Goal: Information Seeking & Learning: Learn about a topic

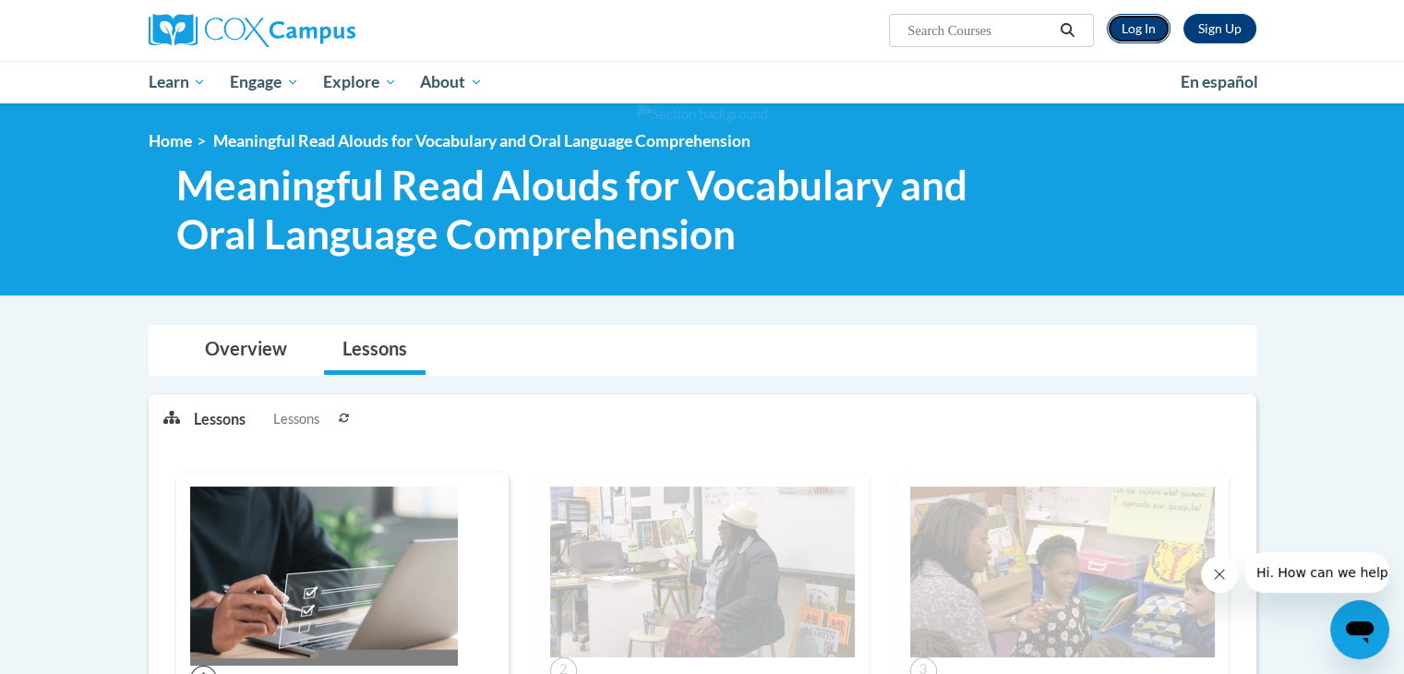
click at [1141, 24] on link "Log In" at bounding box center [1139, 29] width 64 height 30
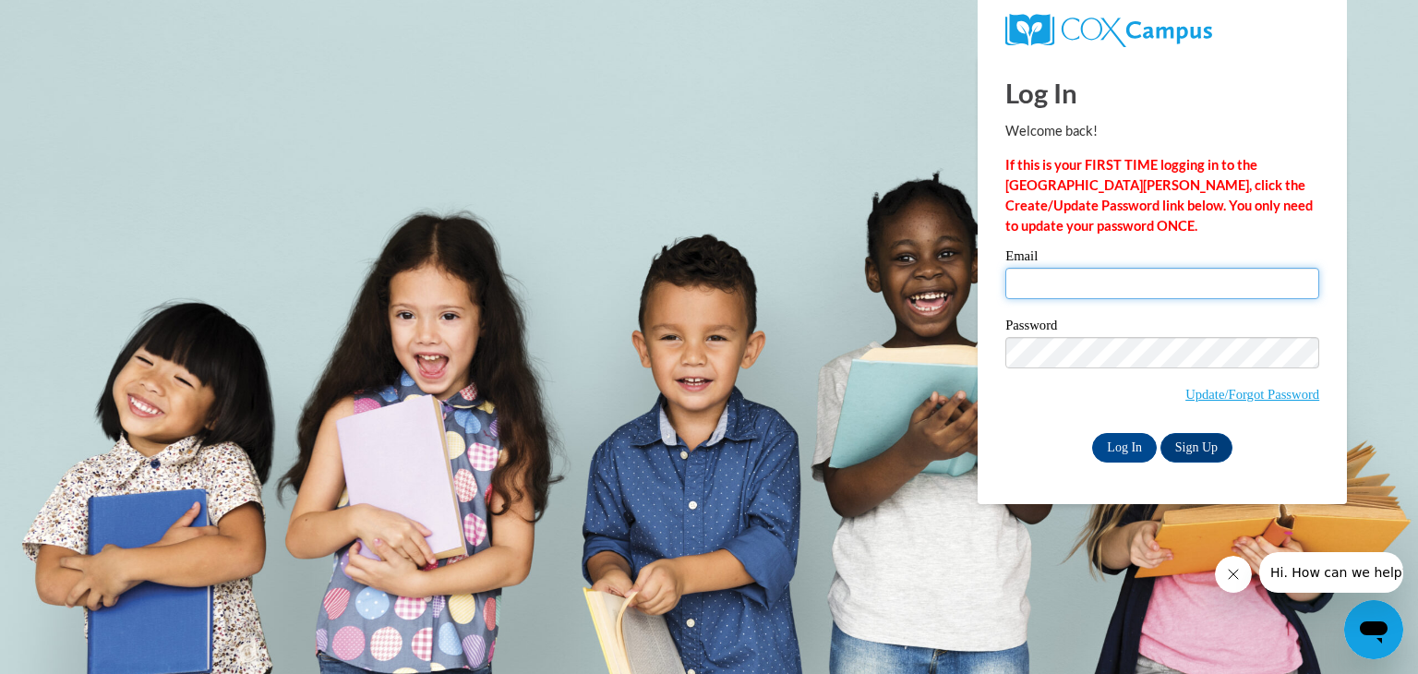
click at [1125, 274] on input "Email" at bounding box center [1162, 283] width 314 height 31
type input "vanhanda@w-csd.org"
click at [1140, 440] on input "Log In" at bounding box center [1124, 448] width 65 height 30
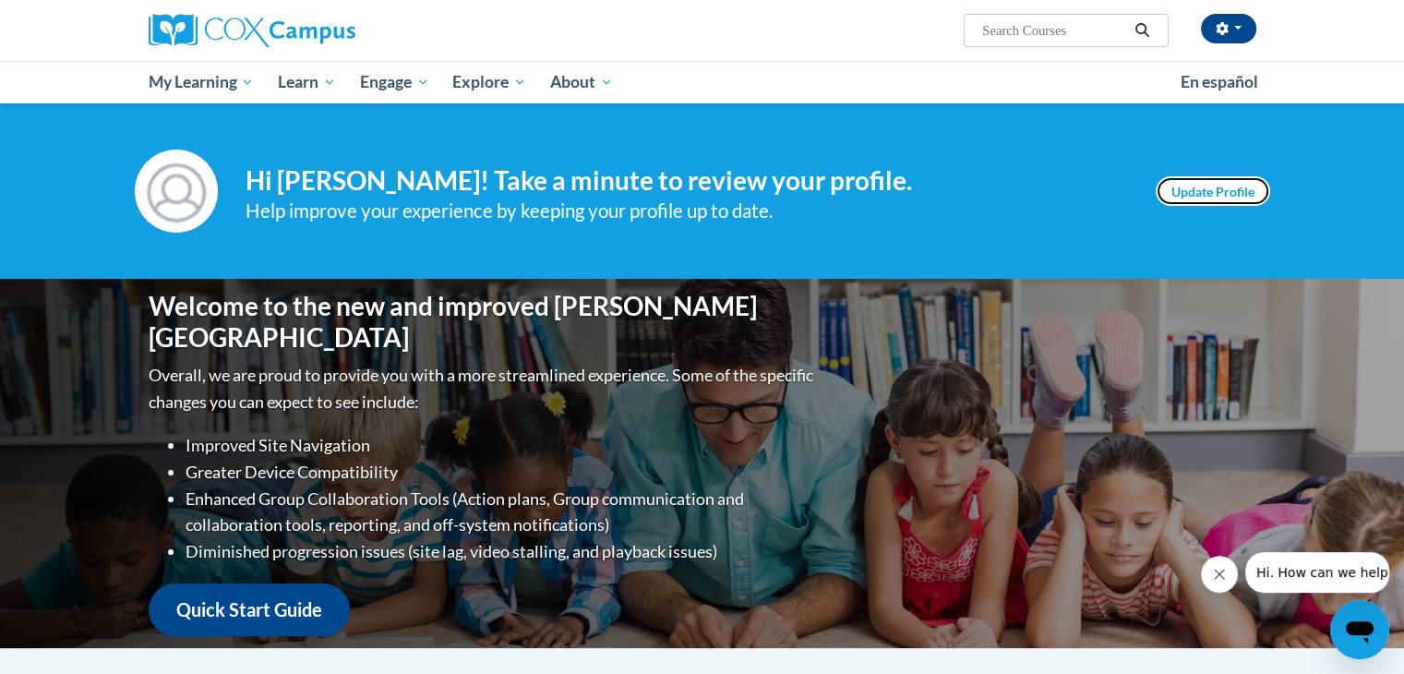
click at [1243, 191] on link "Update Profile" at bounding box center [1213, 191] width 114 height 30
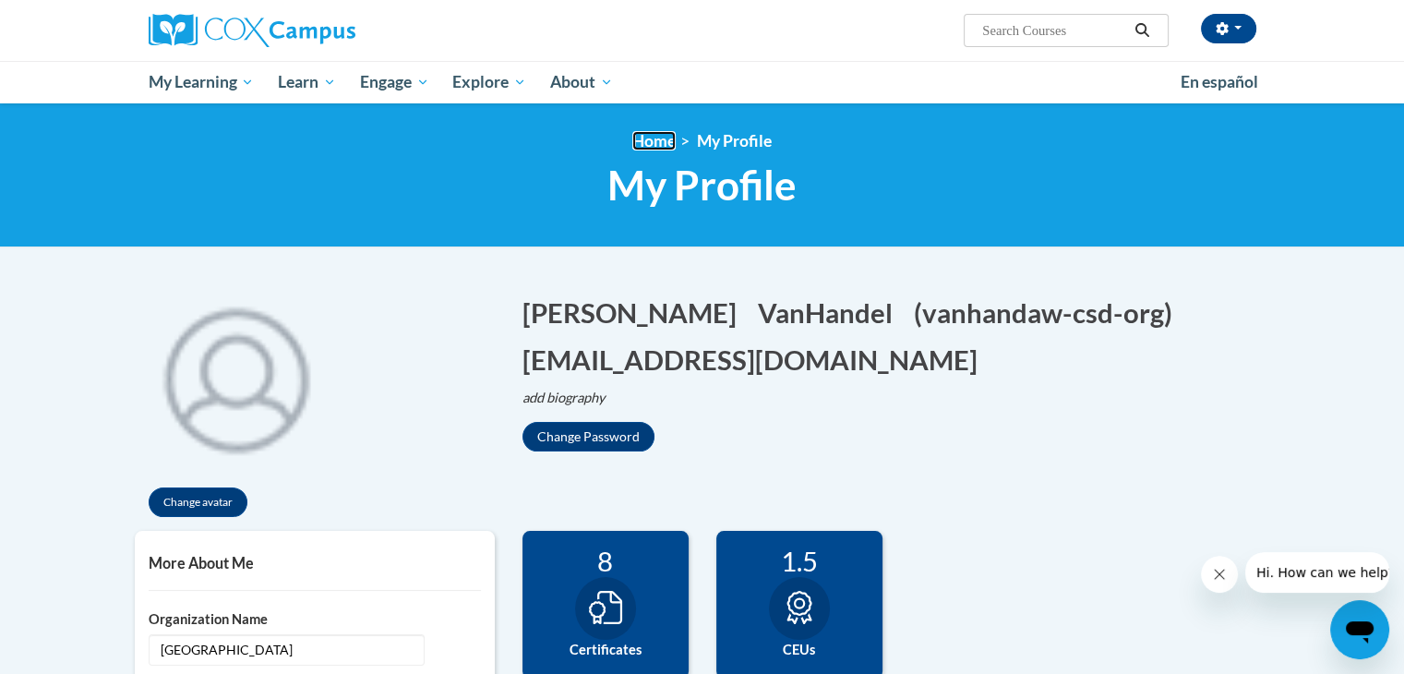
click at [653, 137] on link "Home" at bounding box center [653, 140] width 43 height 19
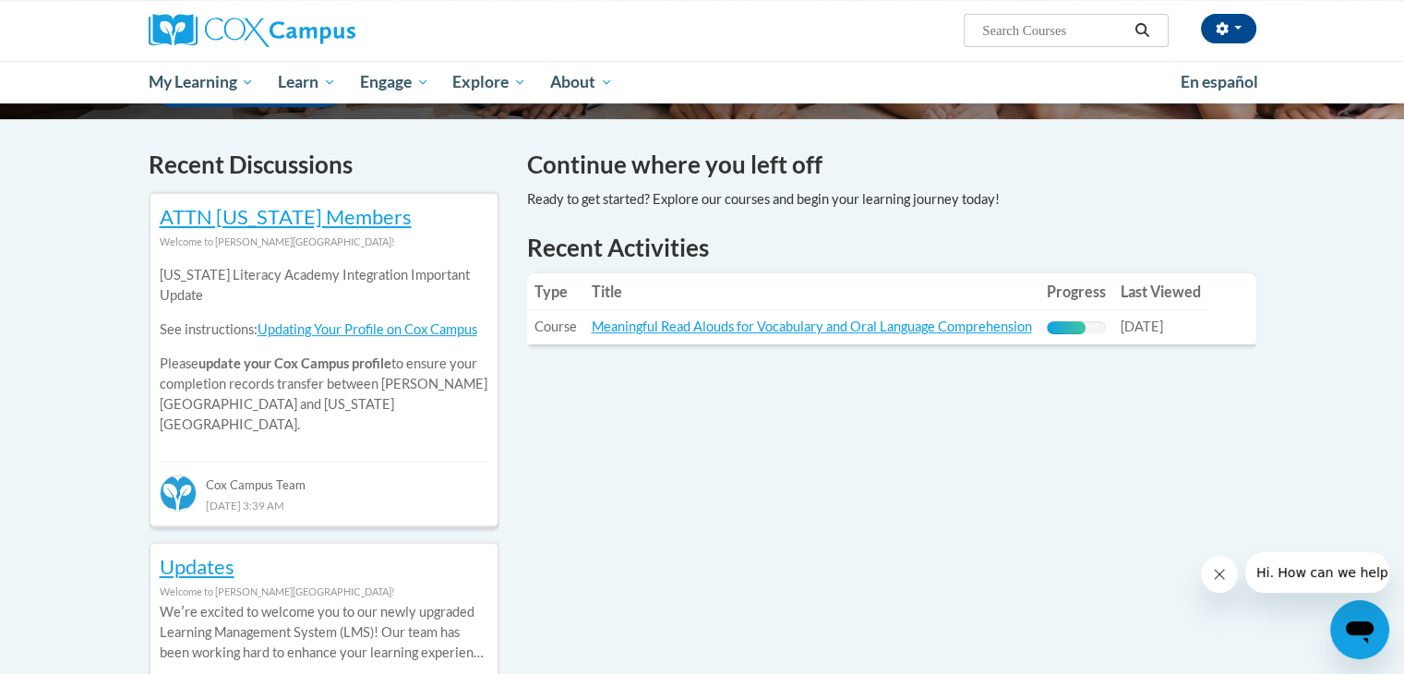
scroll to position [540, 0]
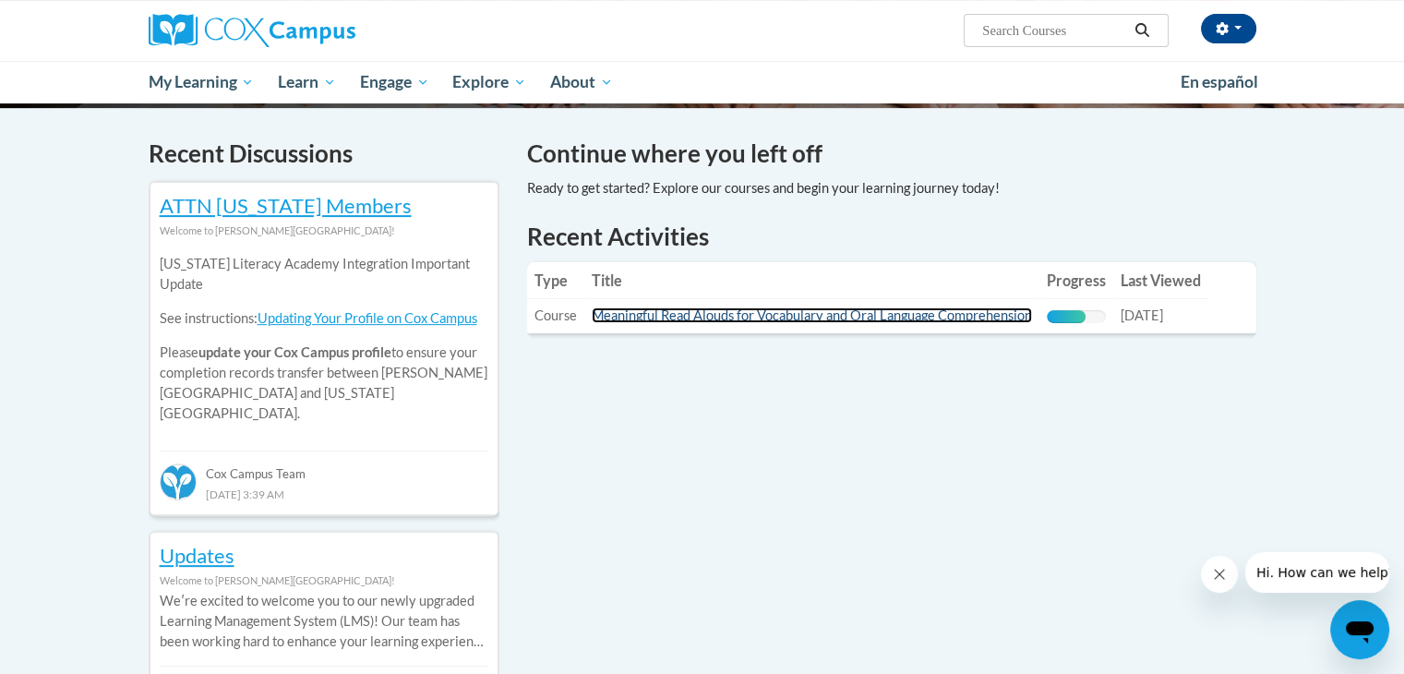
click at [816, 317] on link "Meaningful Read Alouds for Vocabulary and Oral Language Comprehension" at bounding box center [812, 315] width 440 height 16
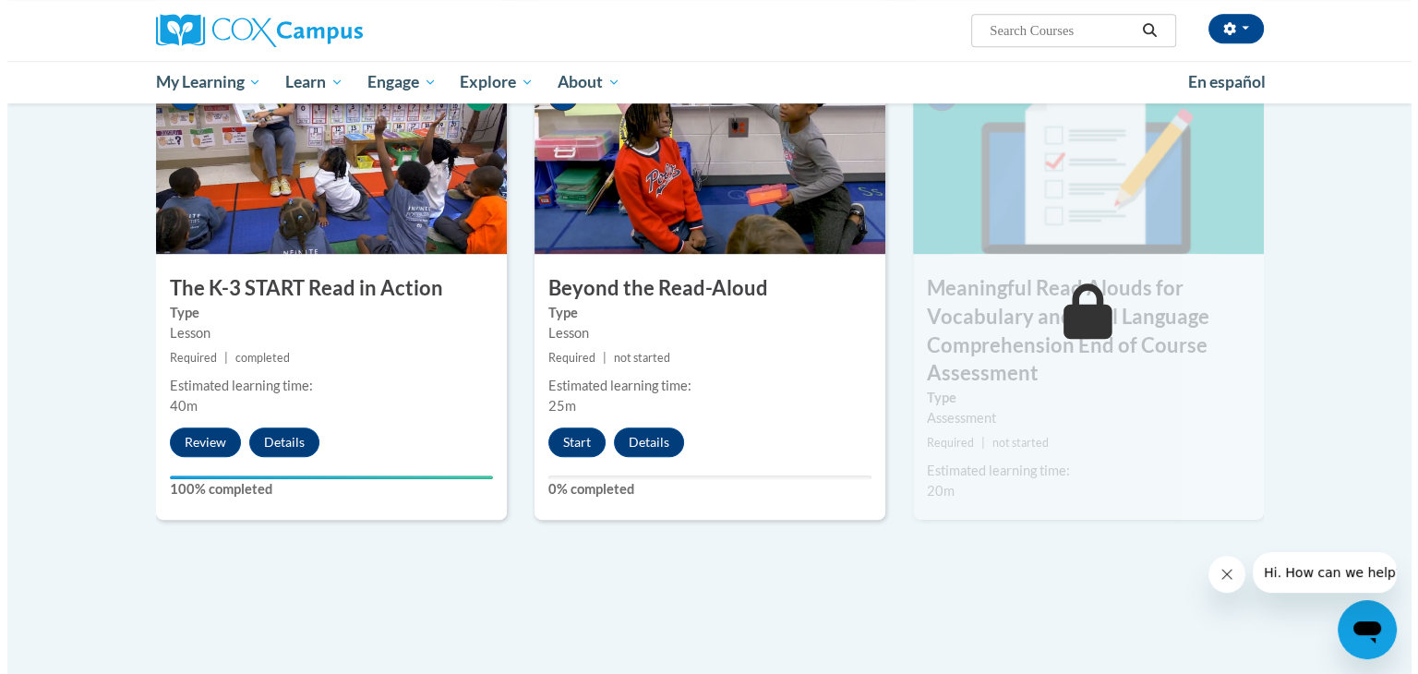
scroll to position [996, 0]
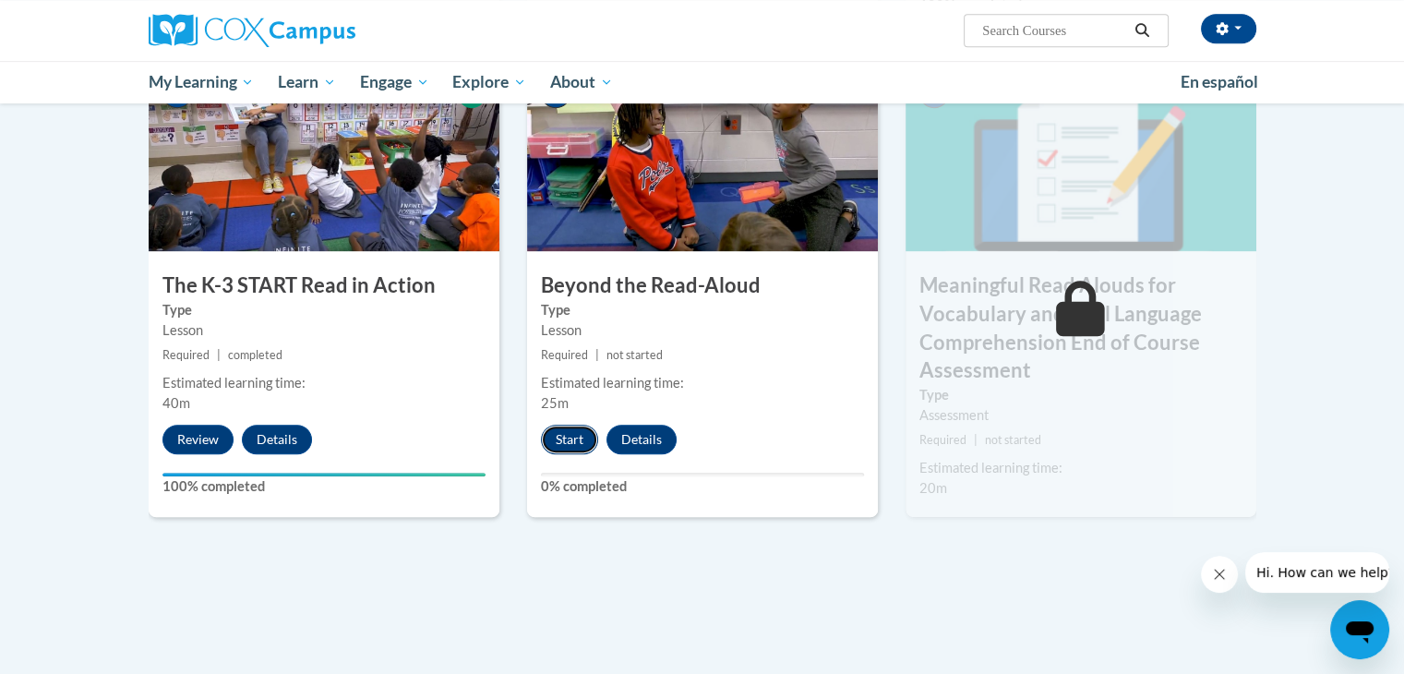
click at [586, 436] on button "Start" at bounding box center [569, 440] width 57 height 30
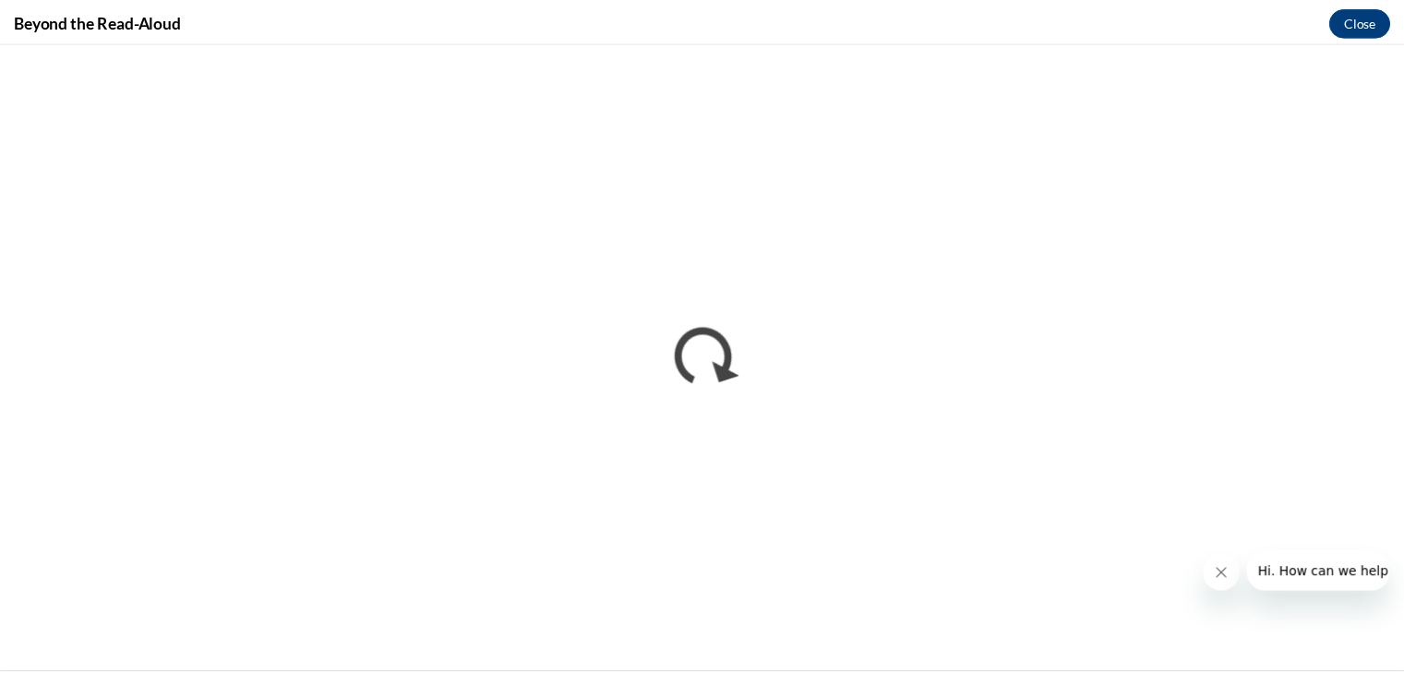
scroll to position [0, 0]
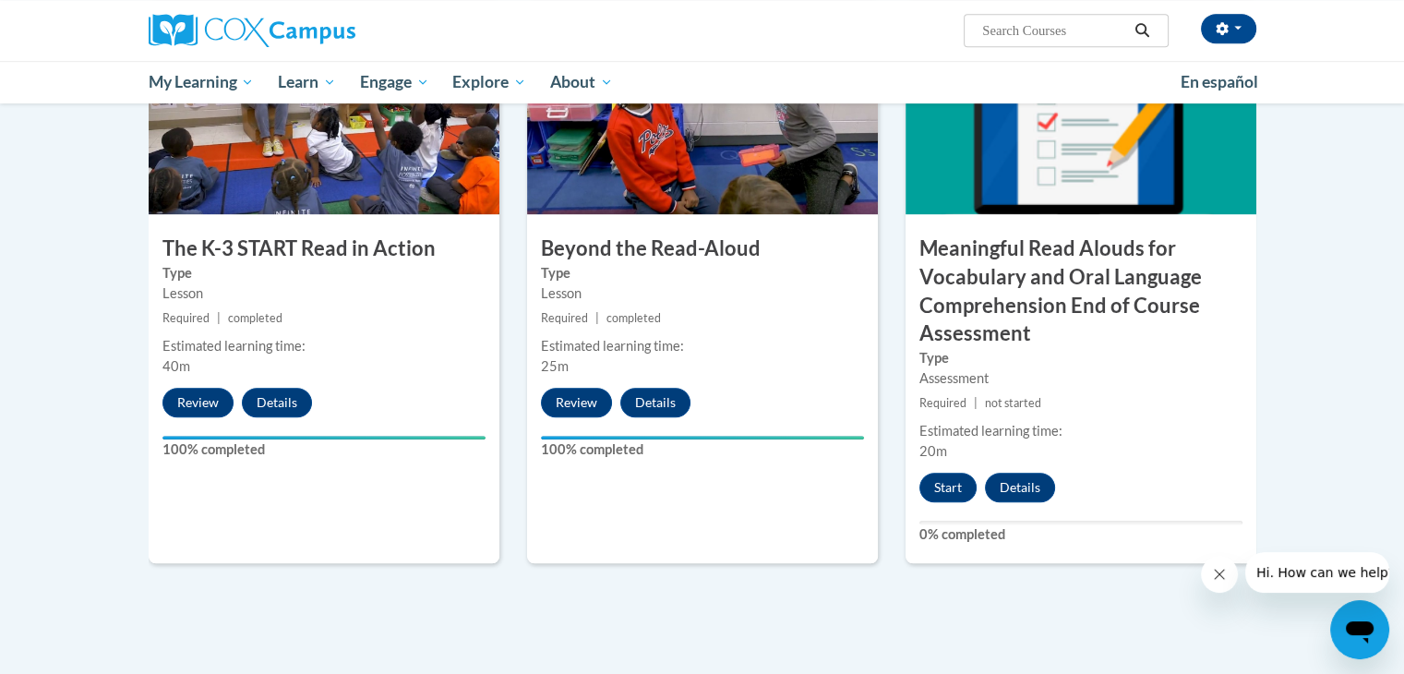
scroll to position [1035, 0]
